Goal: Find specific page/section: Find specific page/section

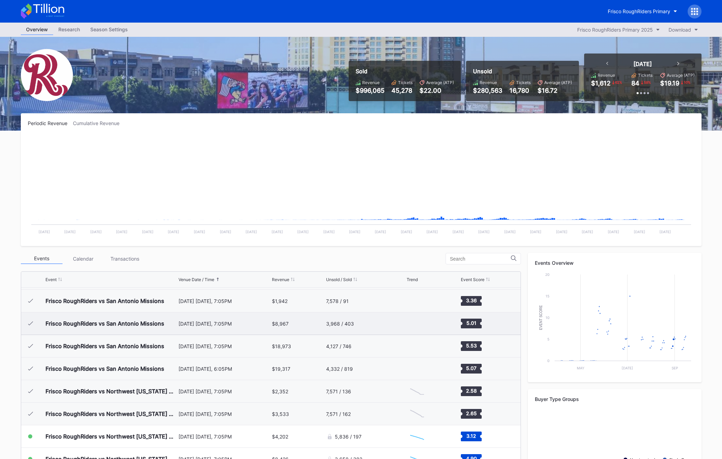
scroll to position [66, 0]
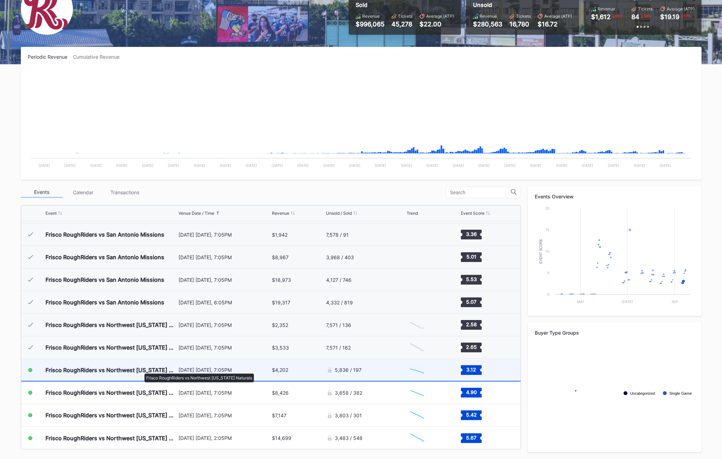
click at [141, 370] on div "Frisco RoughRiders vs Northwest [US_STATE] Naturals" at bounding box center [111, 370] width 131 height 7
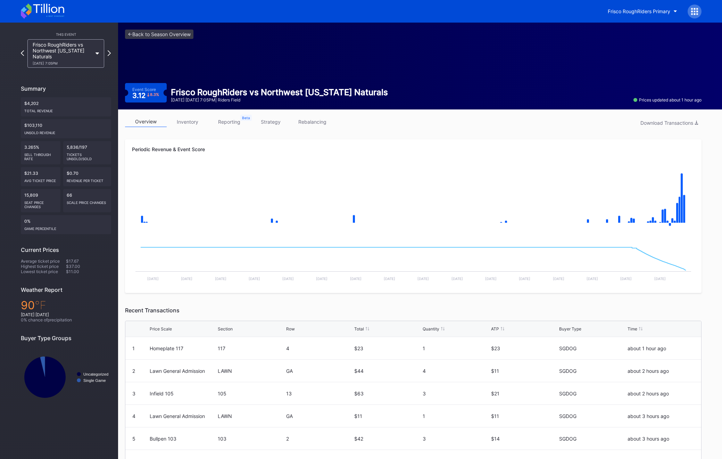
click at [690, 14] on div at bounding box center [695, 12] width 14 height 14
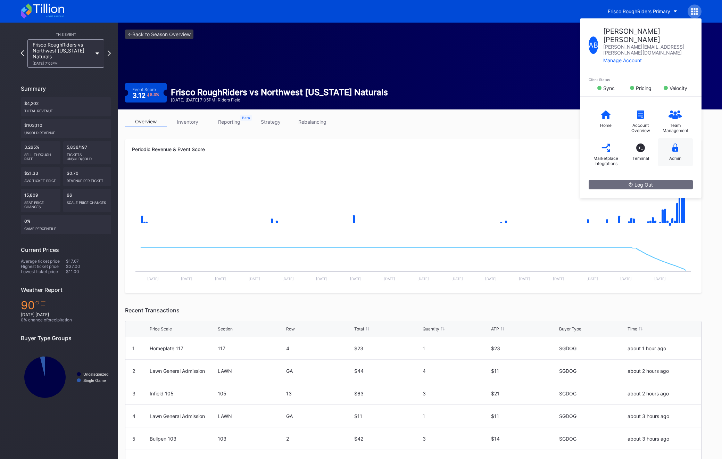
click at [677, 138] on div "Admin" at bounding box center [675, 152] width 35 height 28
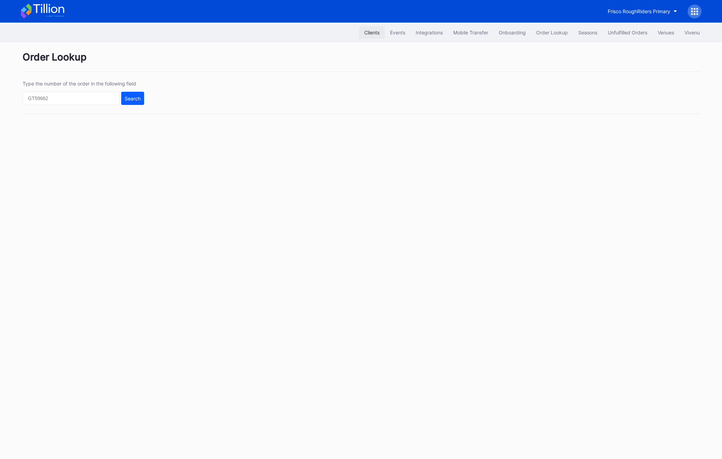
click at [365, 33] on div "Clients" at bounding box center [372, 33] width 15 height 6
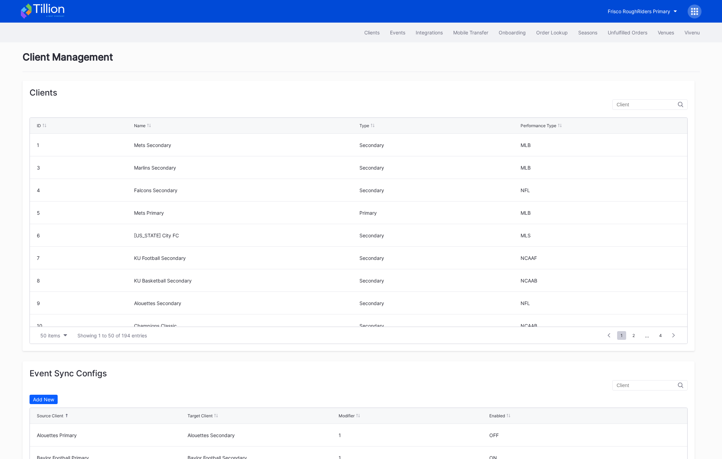
click at [641, 108] on div at bounding box center [650, 104] width 75 height 10
click at [392, 35] on div "Events" at bounding box center [397, 33] width 15 height 6
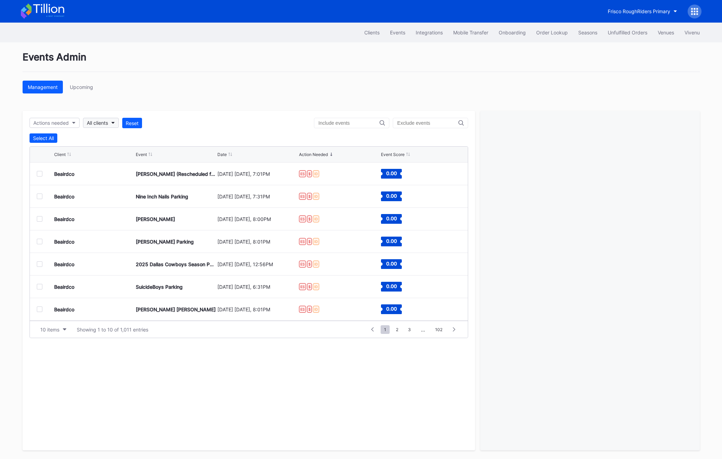
click at [104, 124] on div "All clients" at bounding box center [97, 123] width 21 height 6
type input "rough"
click at [116, 157] on div "Frisco RoughRiders Primary" at bounding box center [123, 154] width 81 height 13
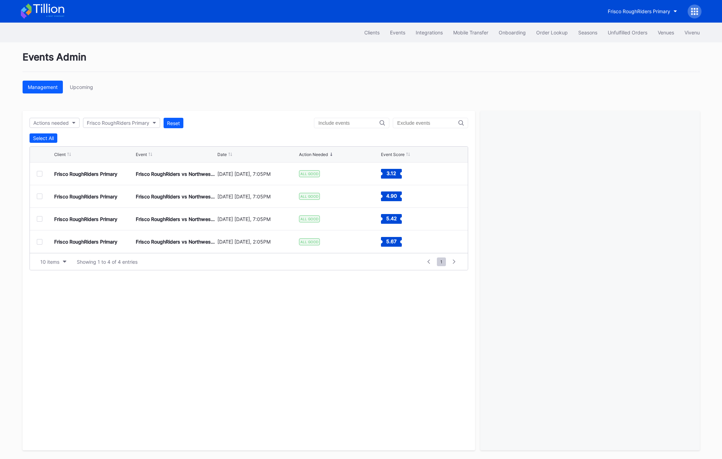
click at [39, 174] on div at bounding box center [40, 174] width 6 height 6
